Goal: Find specific page/section: Find specific page/section

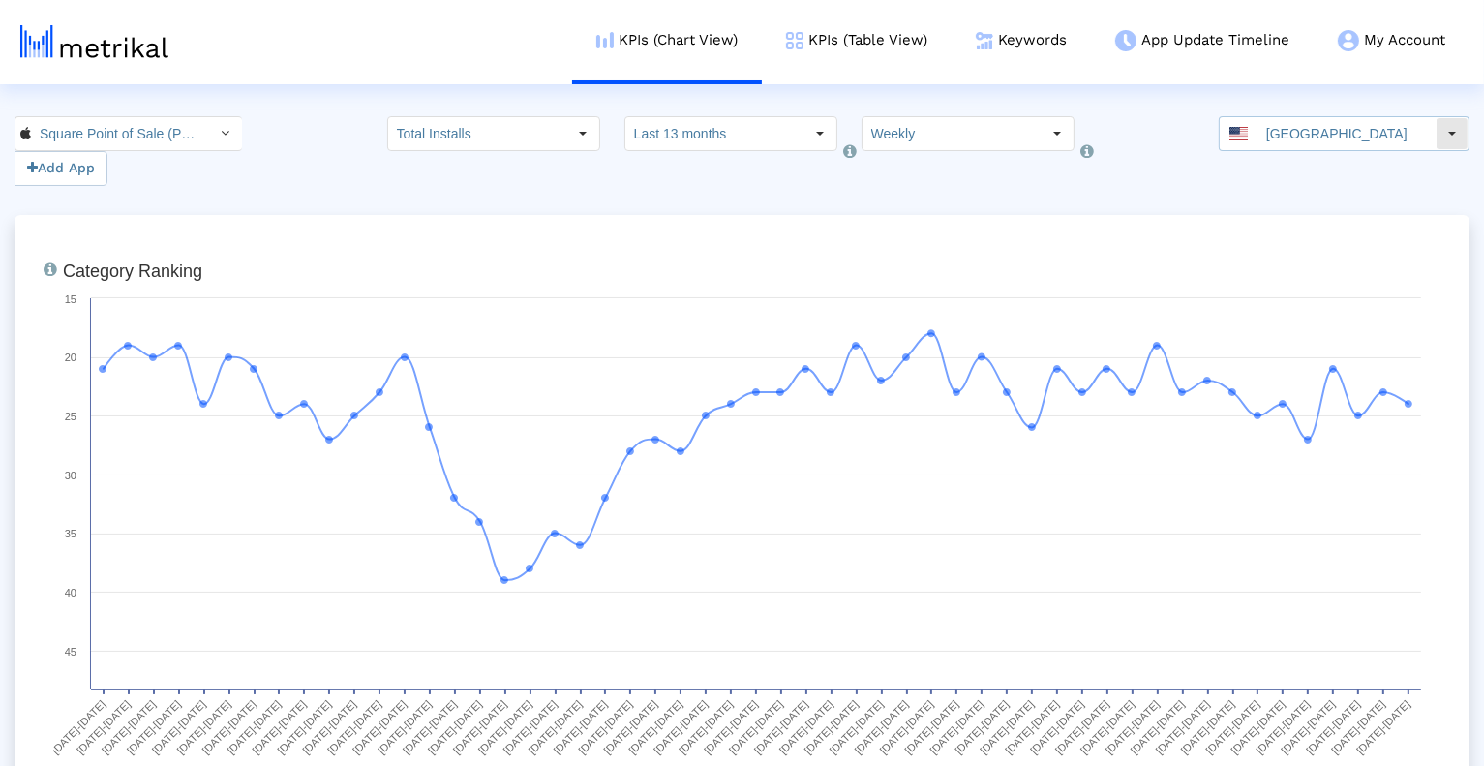
click at [1374, 138] on input "[GEOGRAPHIC_DATA]" at bounding box center [1346, 133] width 178 height 33
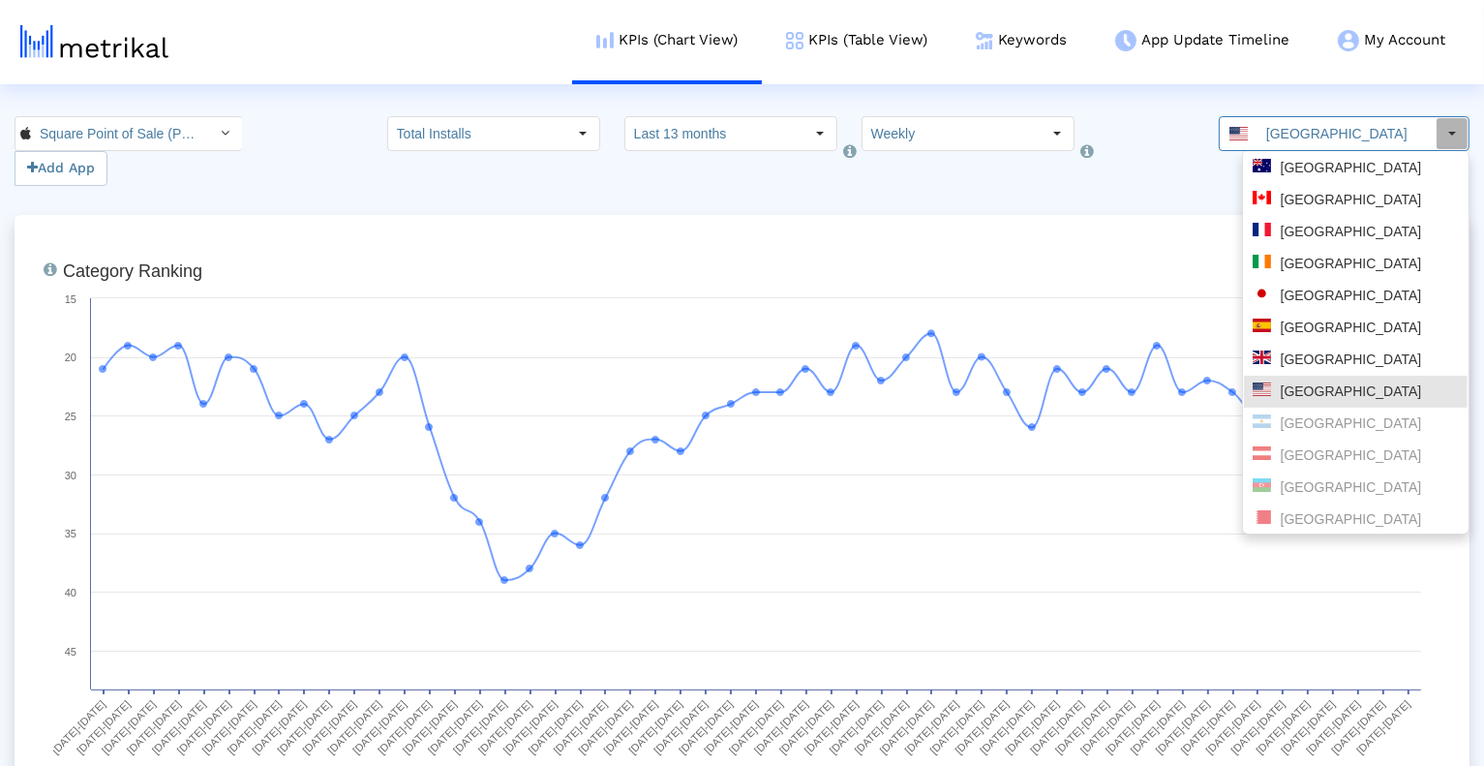
click at [257, 160] on div "Square Point of Sale (POS) < 335393788 > Add App Total Installs Select how far …" at bounding box center [742, 151] width 1484 height 70
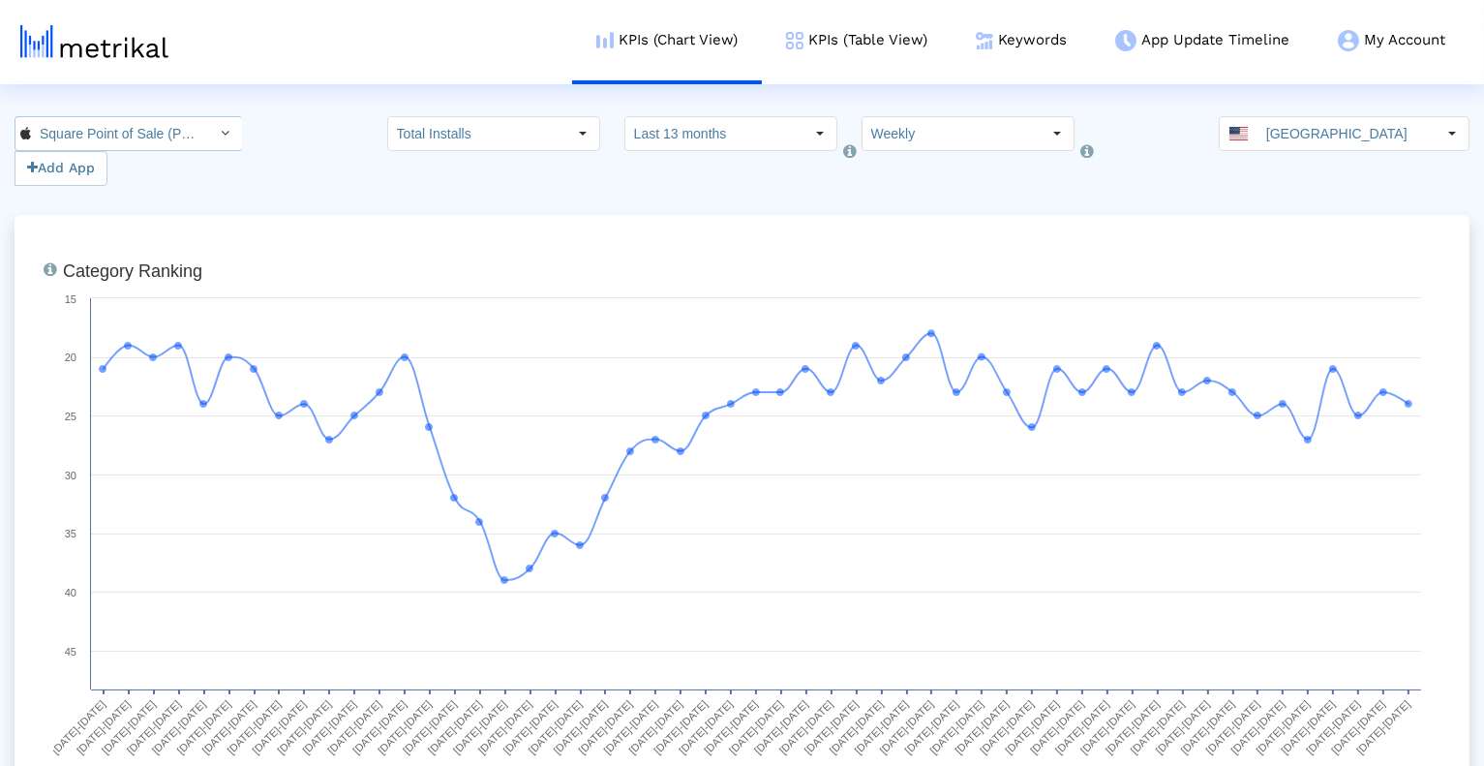
click at [154, 123] on input "Square Point of Sale (POS) < 335393788 >" at bounding box center [118, 133] width 174 height 33
click at [154, 208] on div "Square Point of Sale: Payment <com.squareup>" at bounding box center [116, 200] width 183 height 18
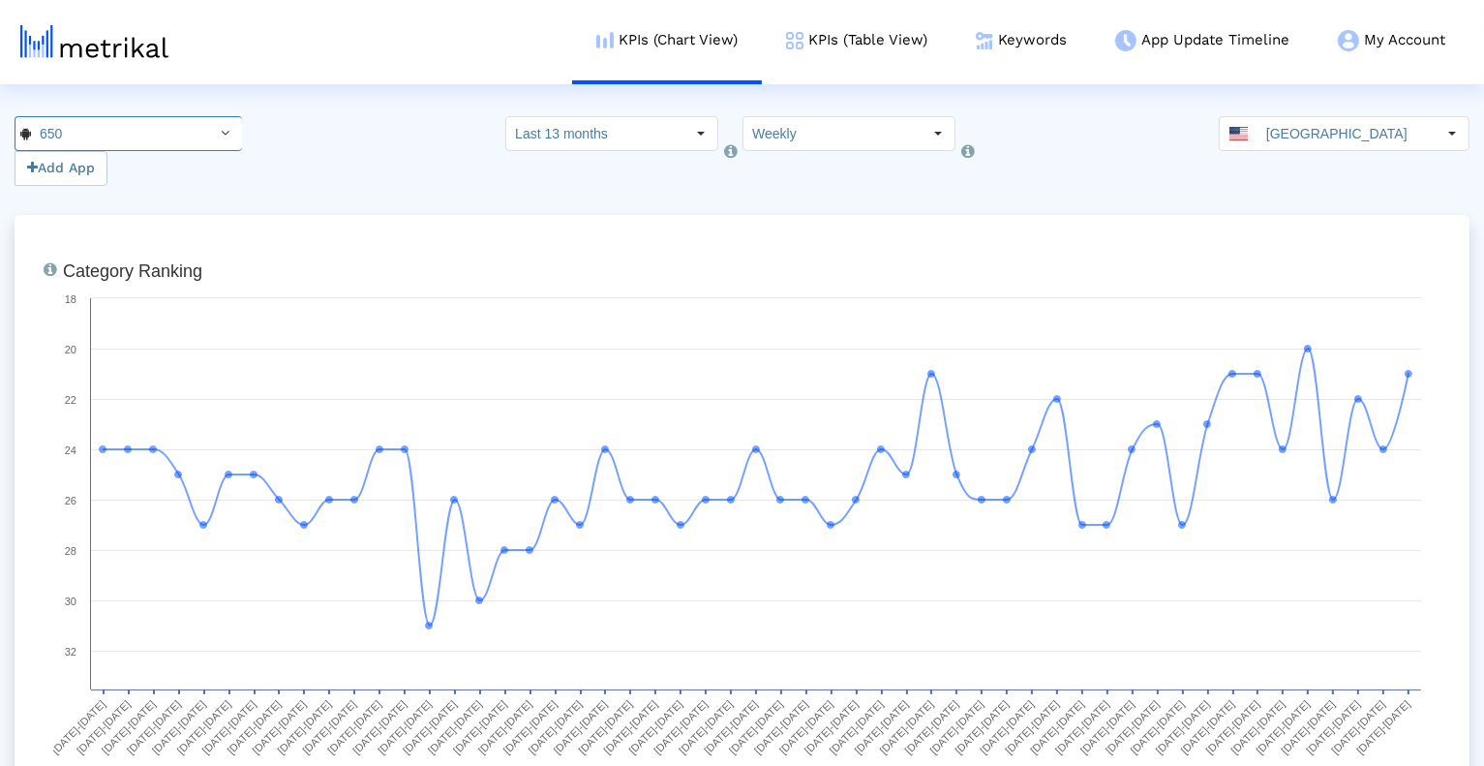
click at [879, 135] on input "Weekly" at bounding box center [832, 133] width 178 height 33
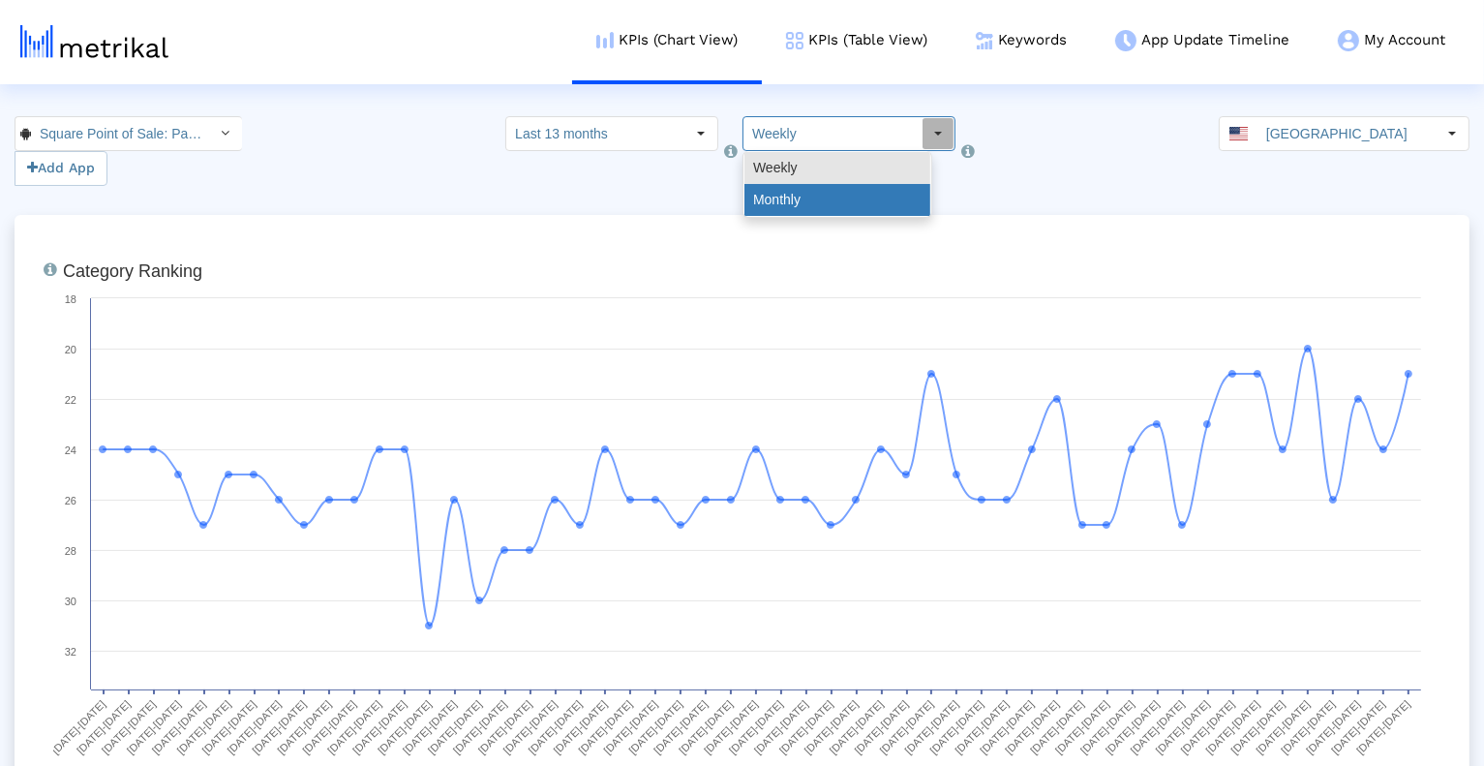
click at [862, 196] on div "Monthly" at bounding box center [837, 200] width 186 height 32
type input "Monthly"
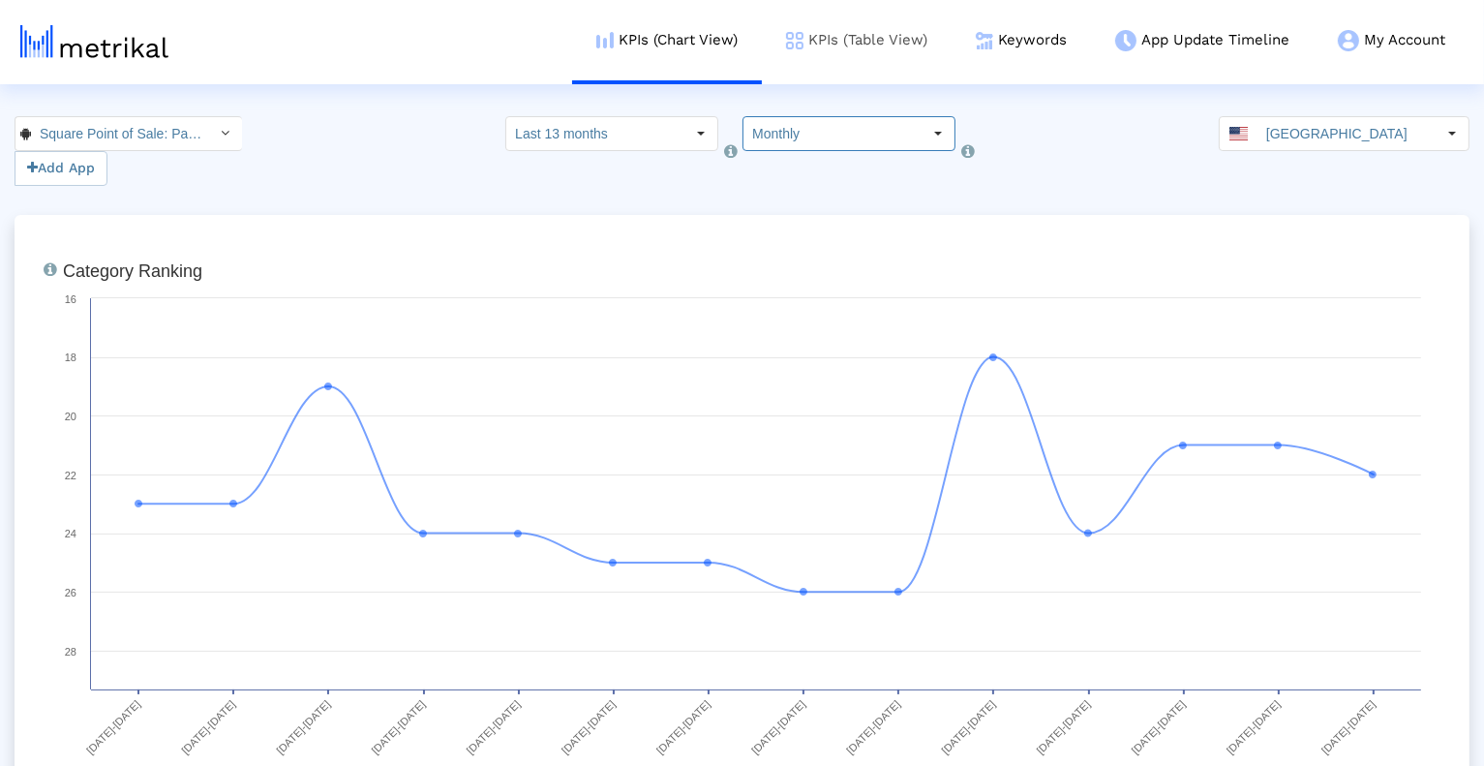
click at [900, 27] on link "KPIs (Table View)" at bounding box center [857, 40] width 190 height 80
